Goal: Find contact information: Find contact information

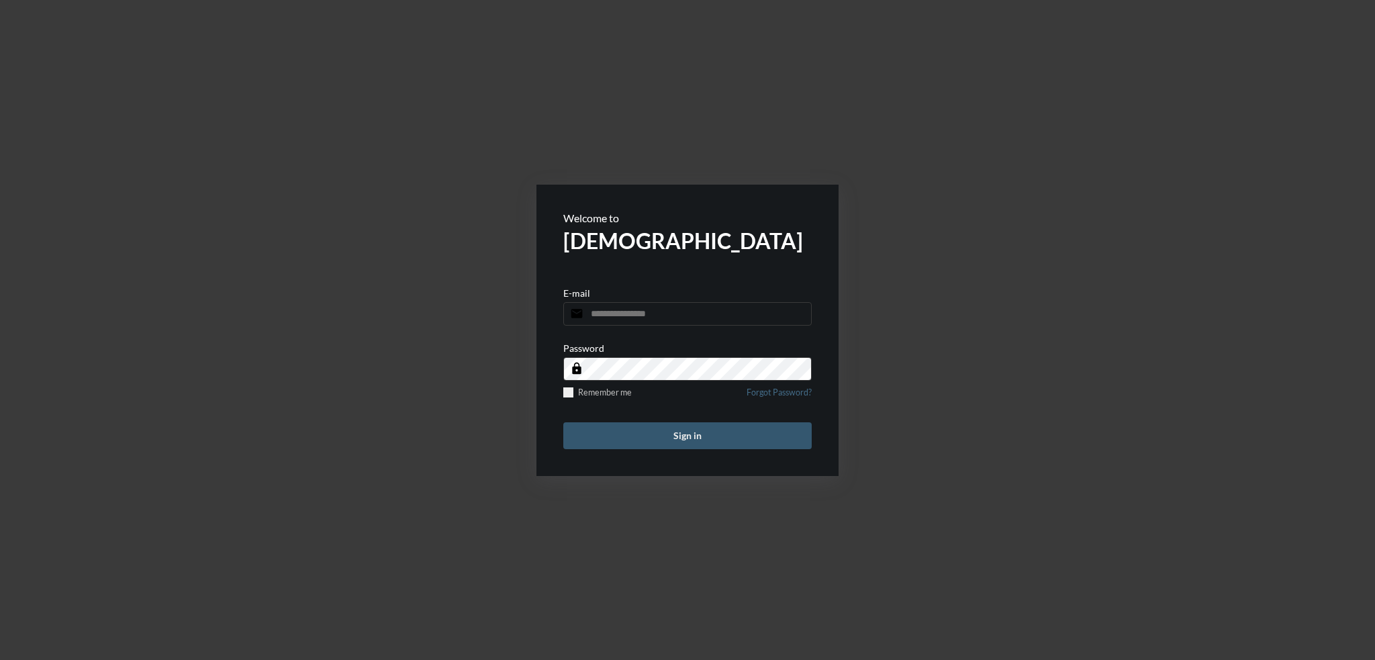
type input "**********"
click at [649, 442] on button "Sign in" at bounding box center [687, 435] width 248 height 27
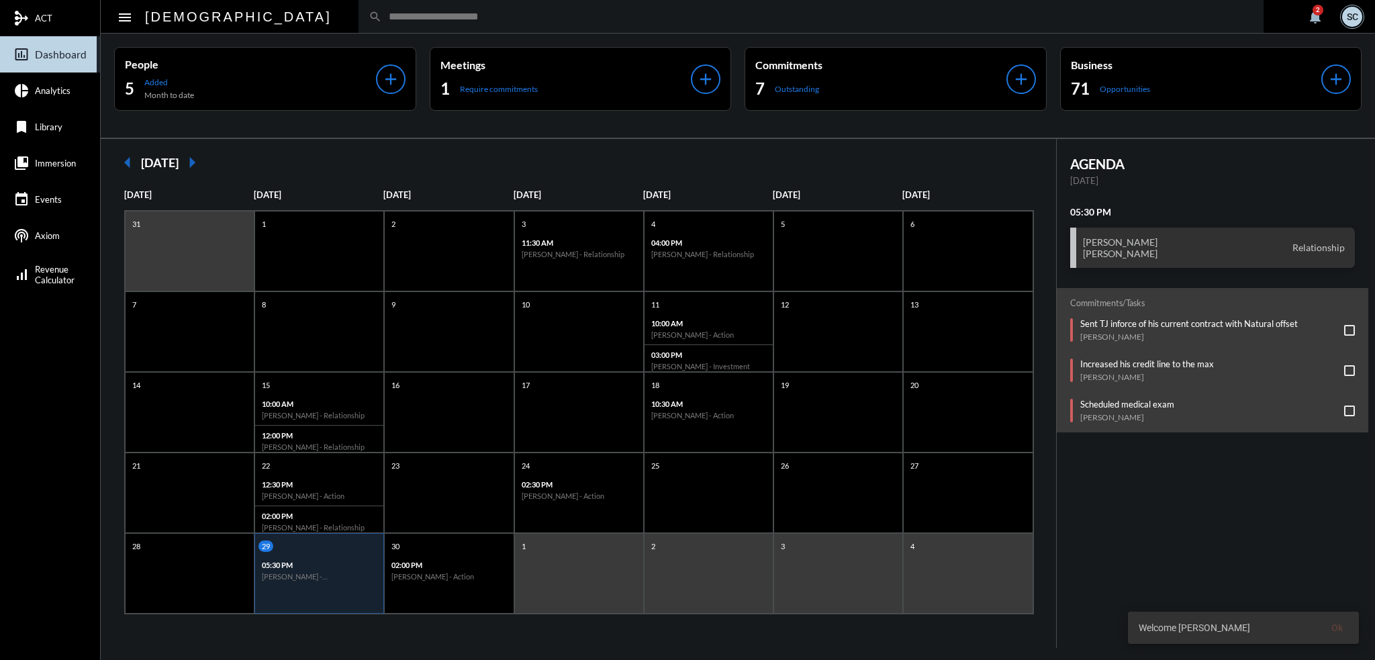
click at [382, 21] on input "text" at bounding box center [817, 16] width 871 height 11
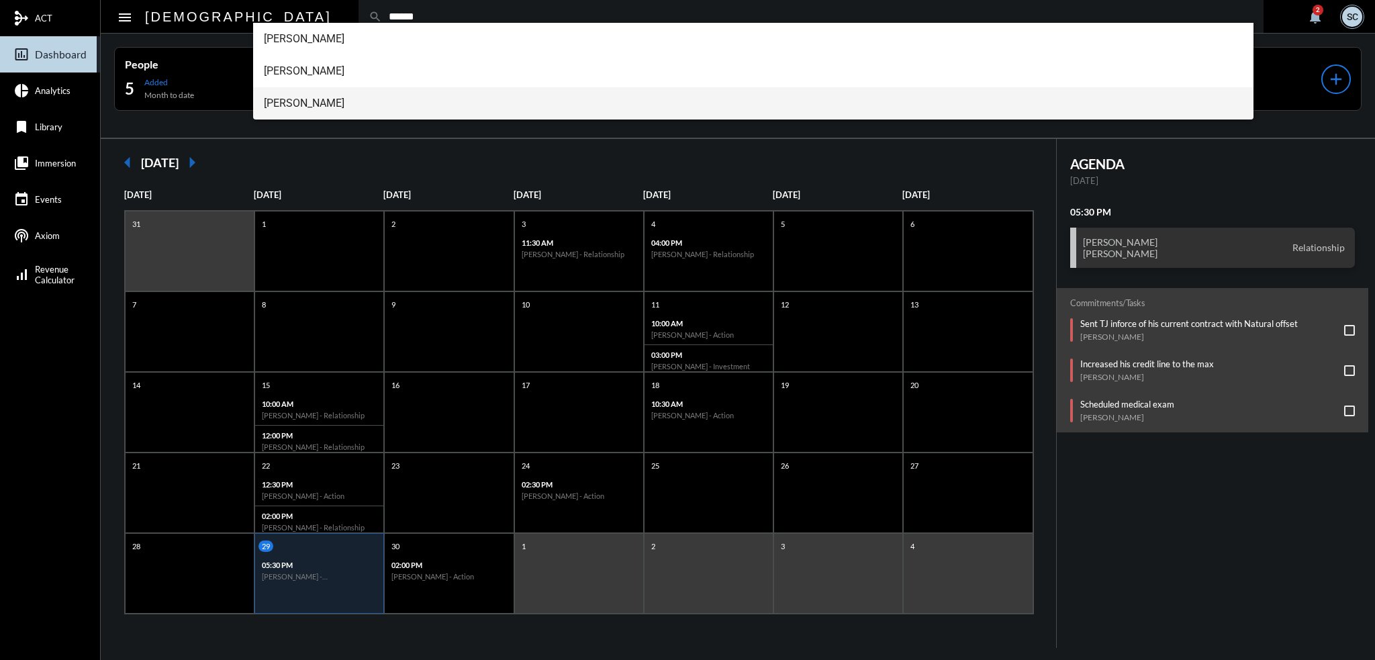
type input "******"
click at [344, 106] on span "[PERSON_NAME]" at bounding box center [754, 103] width 980 height 32
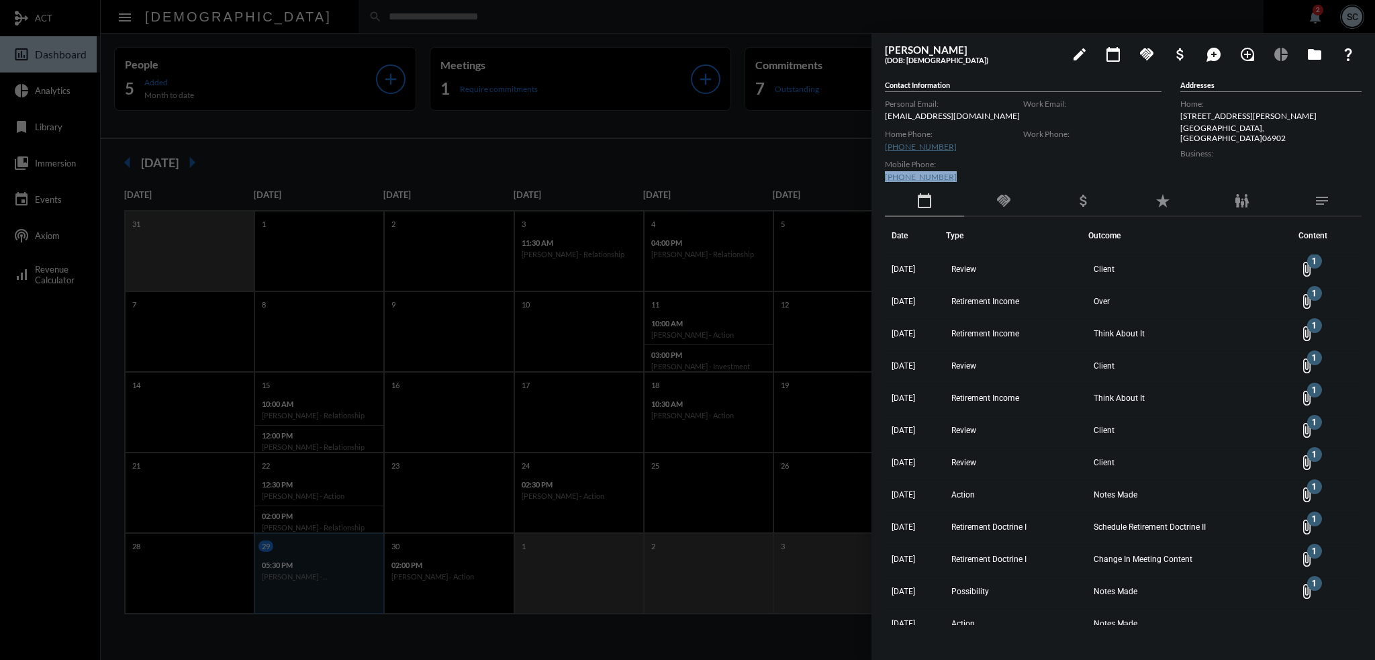
drag, startPoint x: 953, startPoint y: 177, endPoint x: 879, endPoint y: 174, distance: 74.6
click at [879, 174] on div "[PERSON_NAME] (DOB: [DEMOGRAPHIC_DATA]) edit calendar_today handshake attach_mo…" at bounding box center [1123, 344] width 504 height 620
copy link "[PHONE_NUMBER]"
click at [628, 75] on div at bounding box center [687, 330] width 1375 height 660
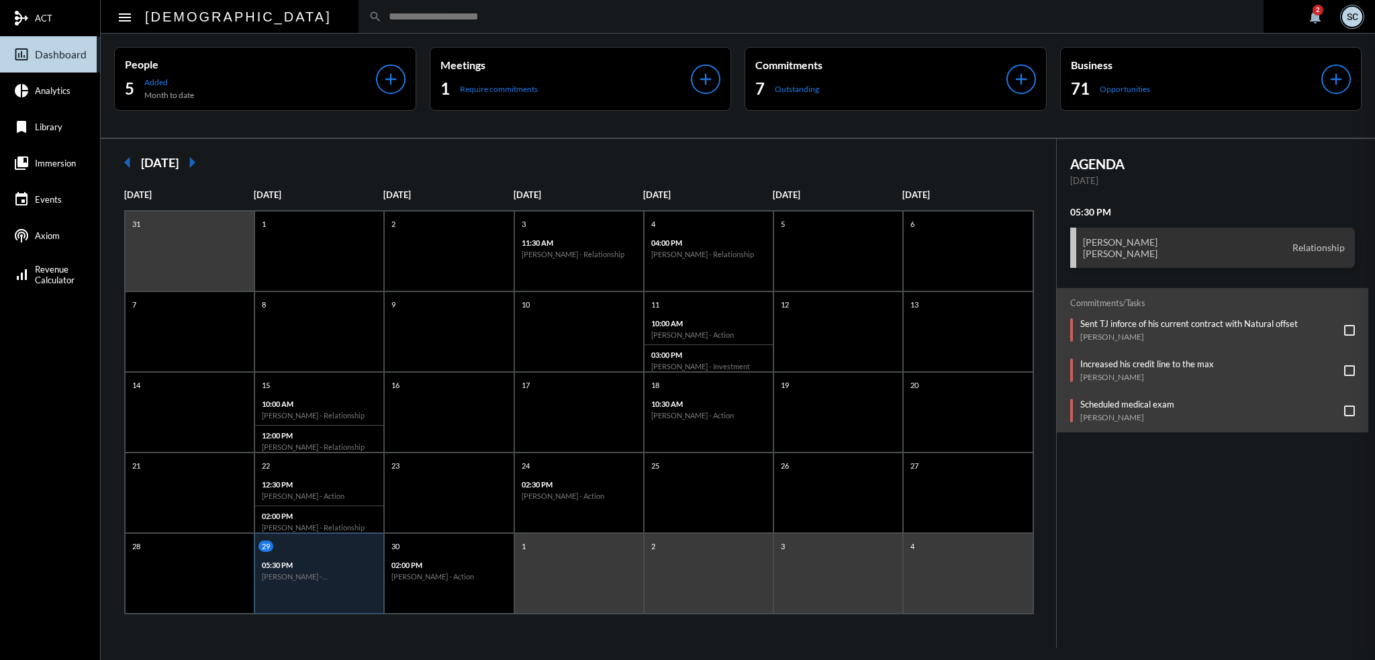
click at [593, 80] on mat-sidenav-container "mediation ACT insert_chart_outlined Dashboard pie_chart Analytics bookmark Libr…" at bounding box center [687, 330] width 1375 height 660
click at [593, 80] on div "1 Require commitments" at bounding box center [565, 88] width 251 height 21
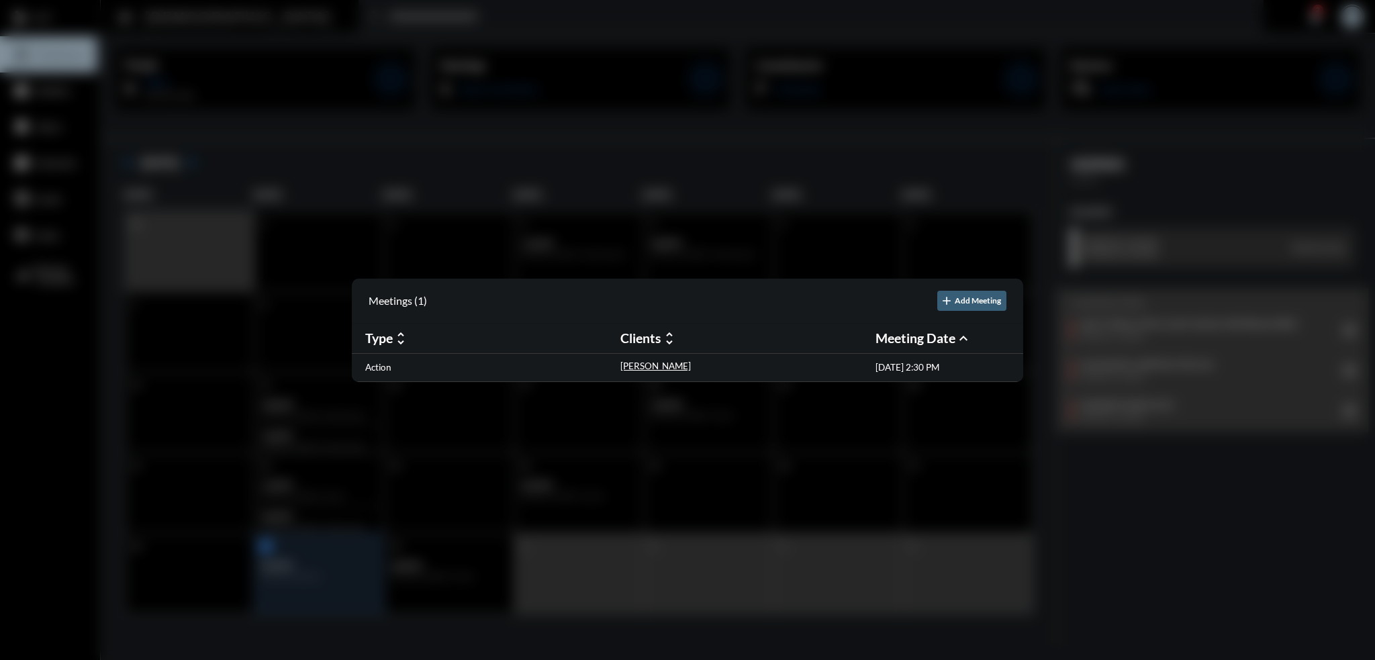
click at [651, 160] on div at bounding box center [687, 330] width 1375 height 660
